Goal: Information Seeking & Learning: Learn about a topic

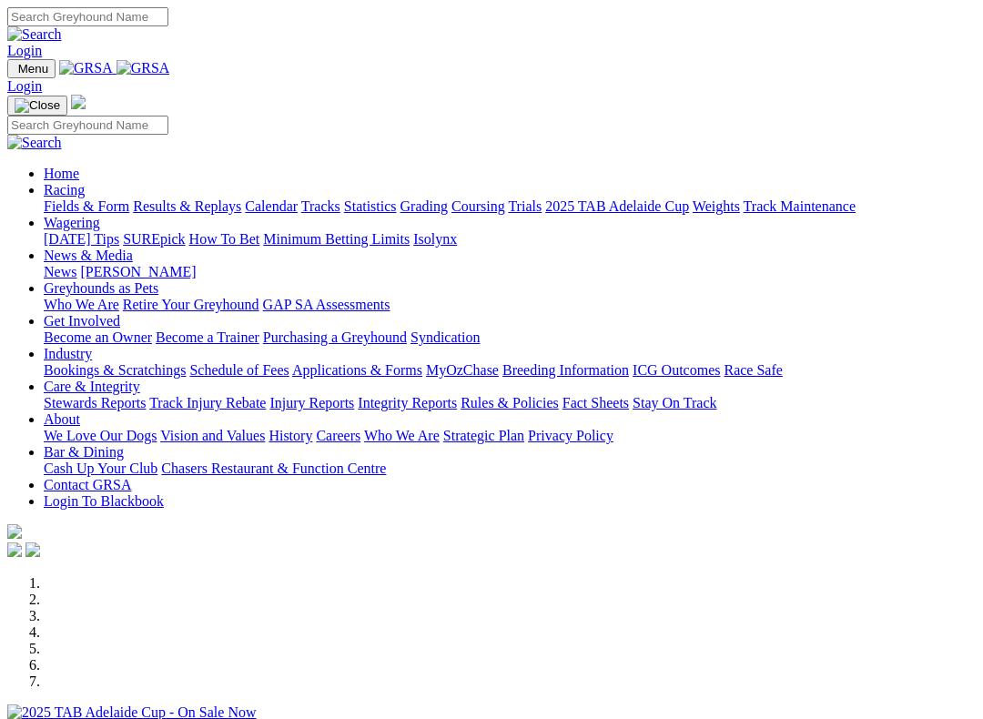
scroll to position [251, 0]
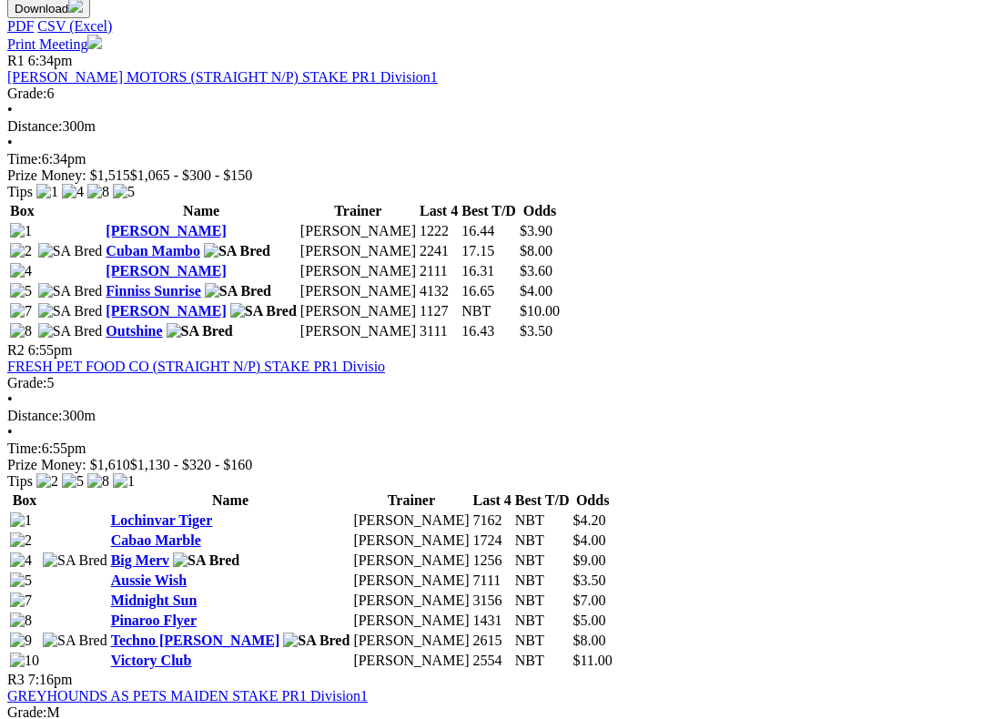
scroll to position [900, 0]
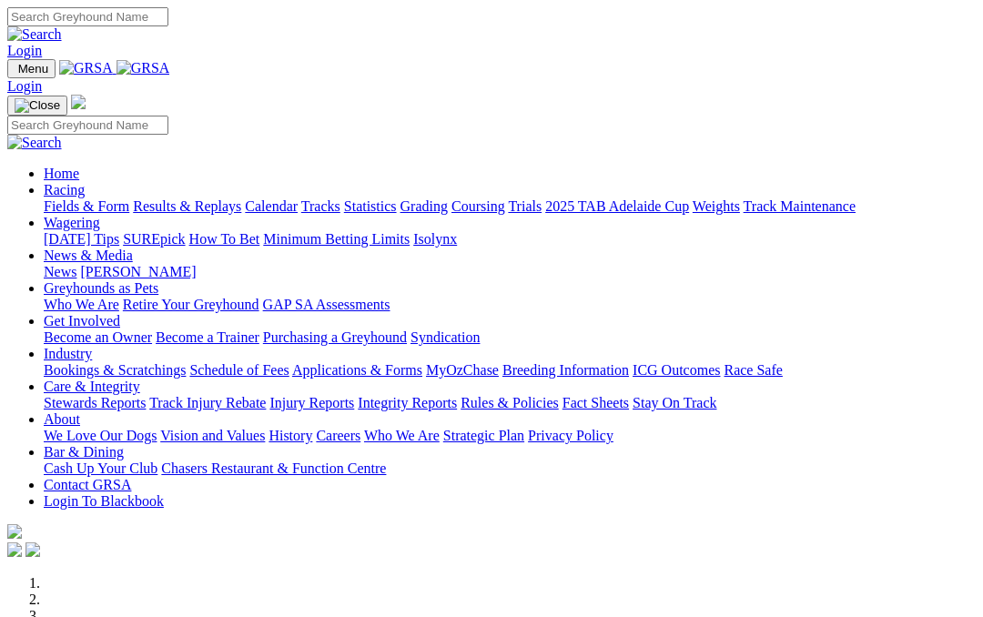
click at [85, 182] on link "Racing" at bounding box center [64, 189] width 41 height 15
click at [82, 198] on link "Fields & Form" at bounding box center [87, 205] width 86 height 15
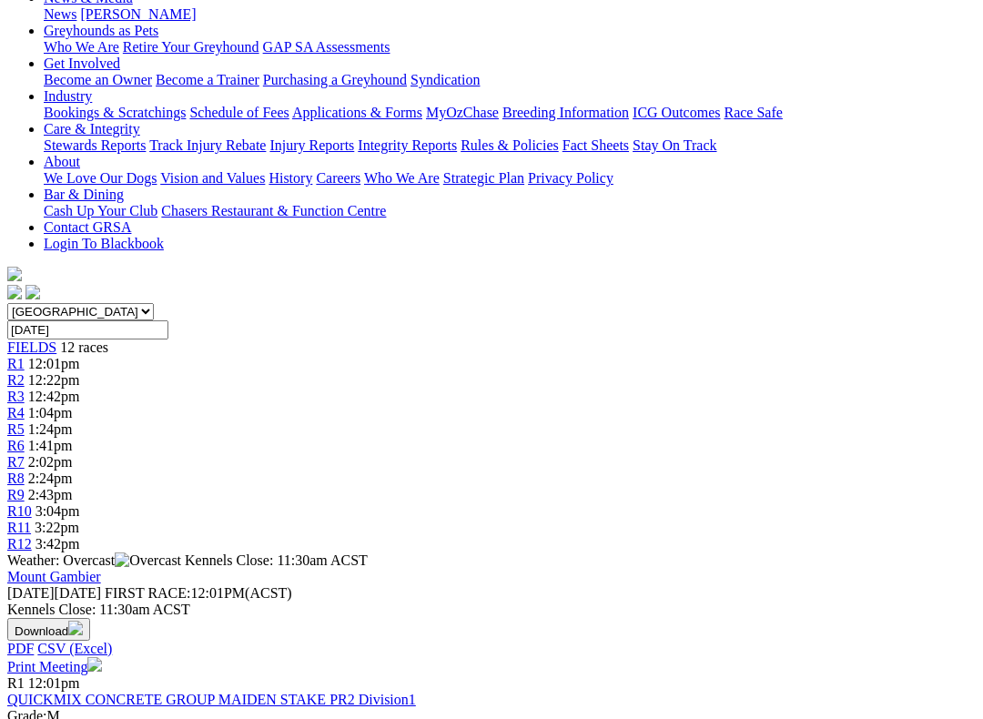
scroll to position [292, 0]
